Goal: Navigation & Orientation: Find specific page/section

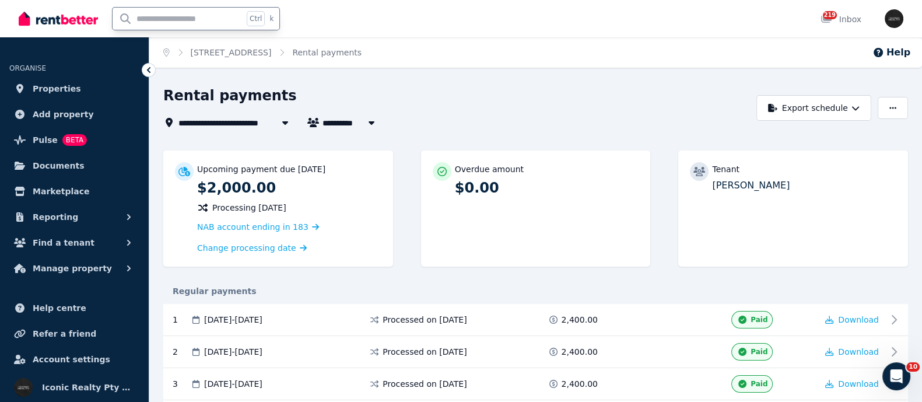
click at [159, 23] on input "text" at bounding box center [178, 19] width 131 height 22
type input "*****"
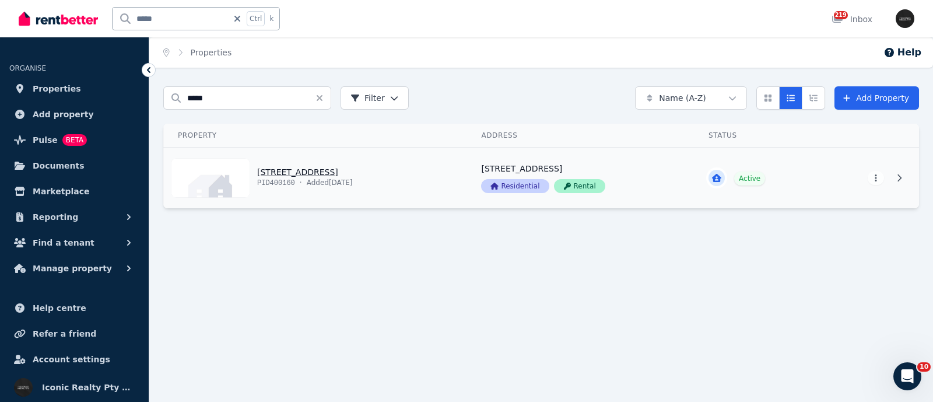
click at [333, 173] on link "View property details" at bounding box center [315, 177] width 303 height 61
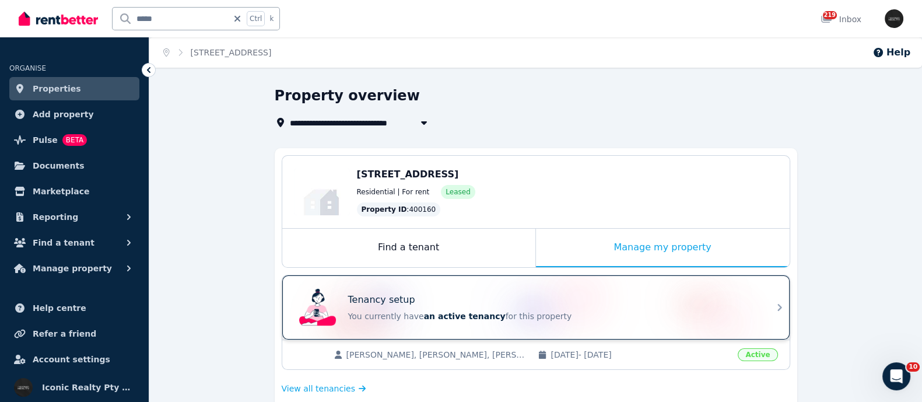
click at [385, 284] on div "Tenancy setup You currently have an active tenancy for this property" at bounding box center [525, 307] width 462 height 47
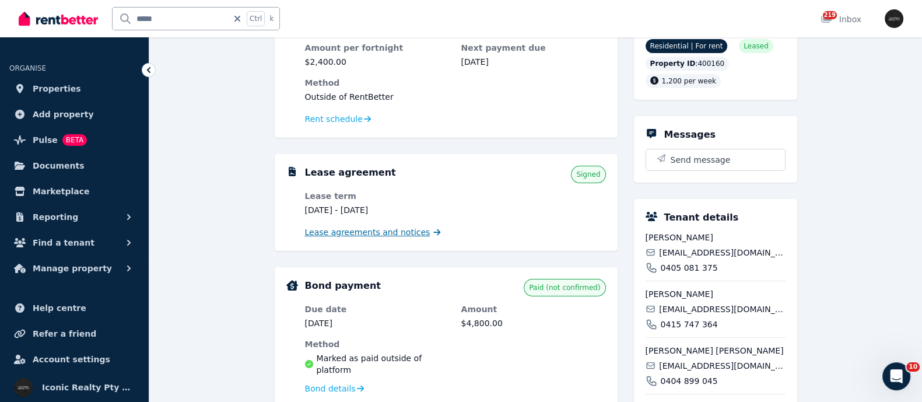
scroll to position [145, 0]
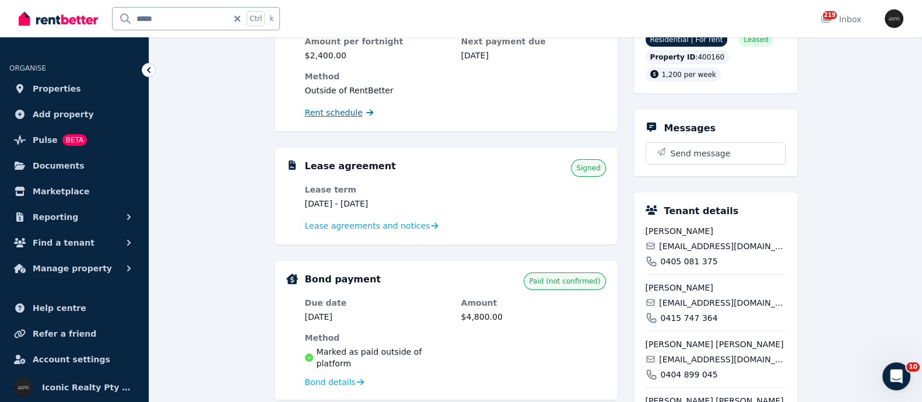
click at [308, 109] on span "Rent schedule" at bounding box center [334, 113] width 58 height 12
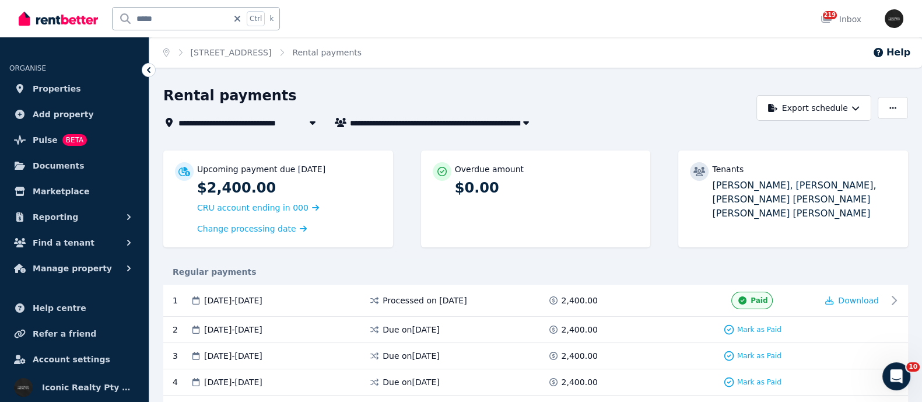
scroll to position [72, 0]
